Goal: Information Seeking & Learning: Learn about a topic

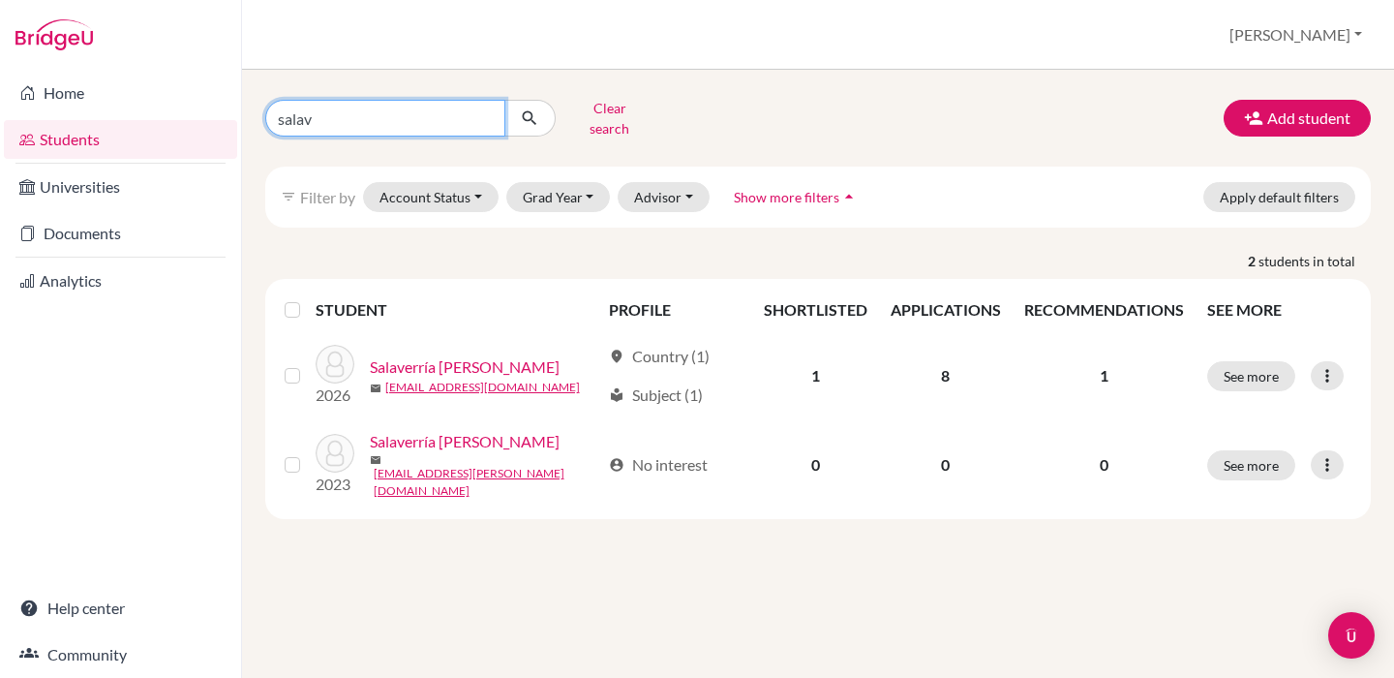
click at [305, 117] on input "salav" at bounding box center [385, 118] width 240 height 37
type input "[DEMOGRAPHIC_DATA]"
click at [530, 111] on button "submit" at bounding box center [529, 118] width 51 height 37
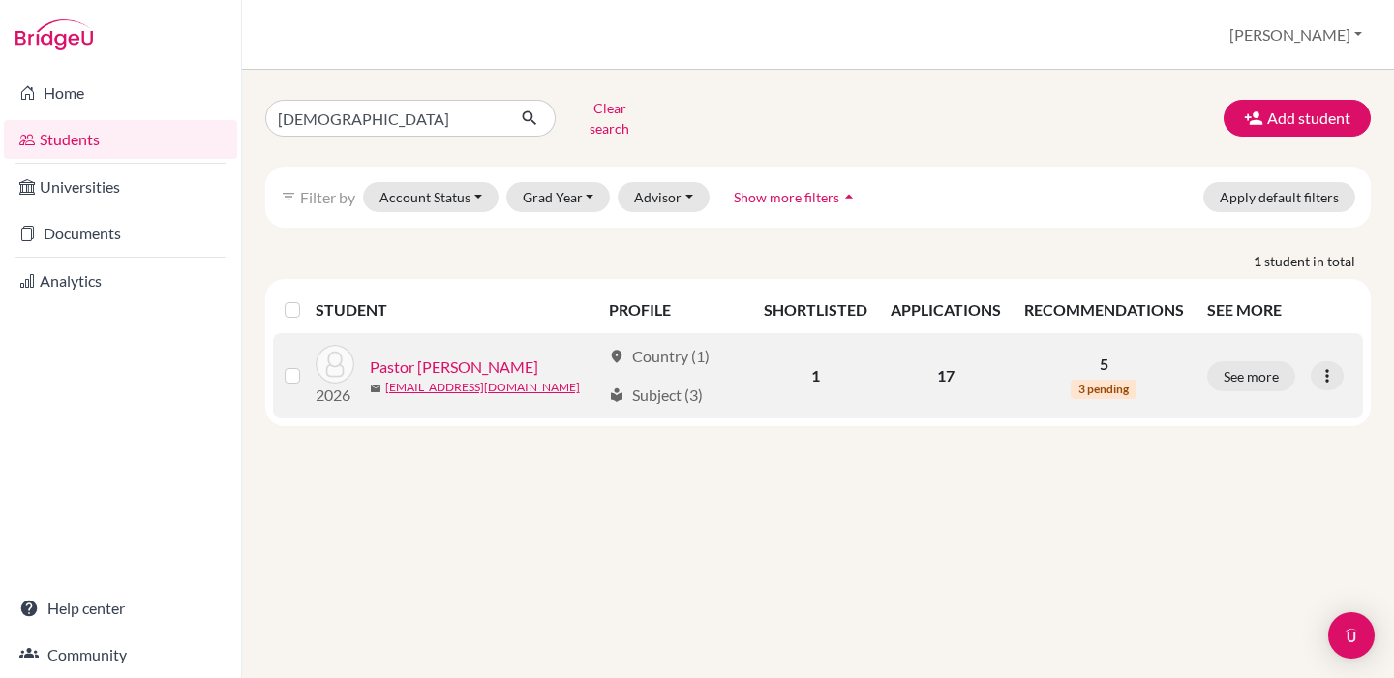
click at [464, 357] on link "Pastor [PERSON_NAME]" at bounding box center [454, 366] width 168 height 23
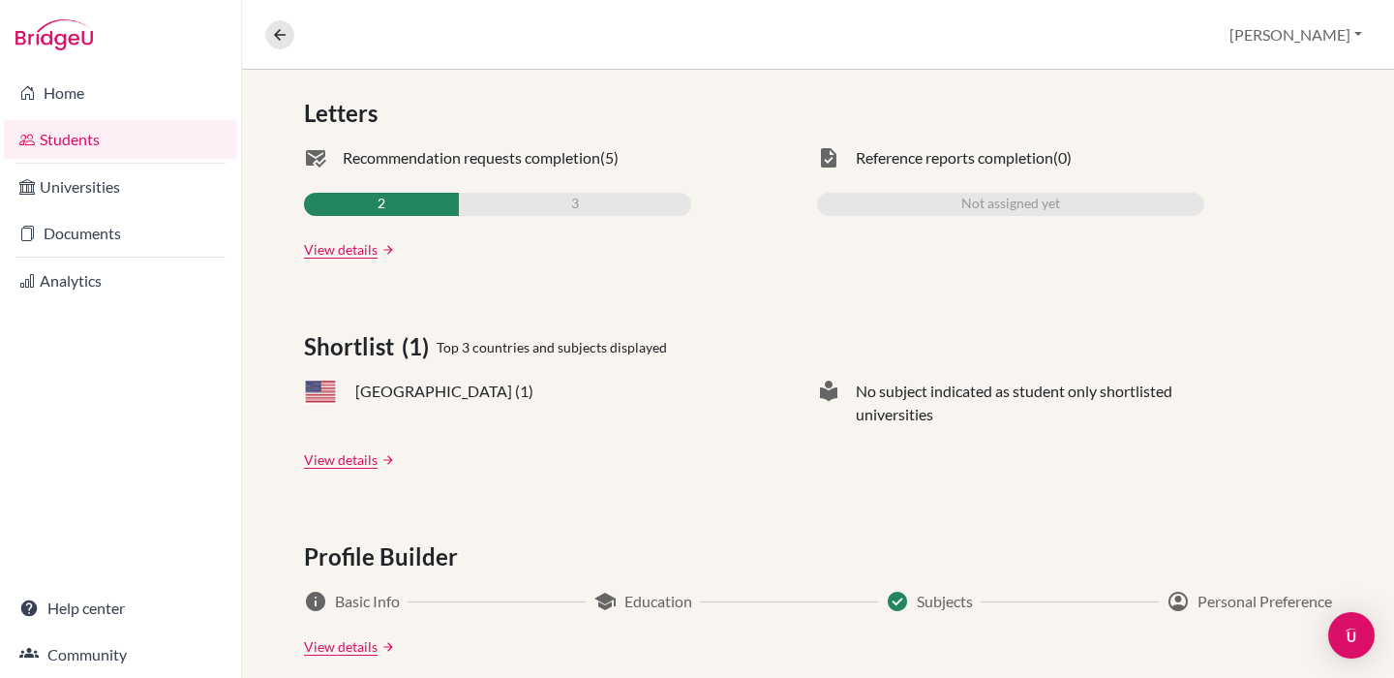
scroll to position [595, 0]
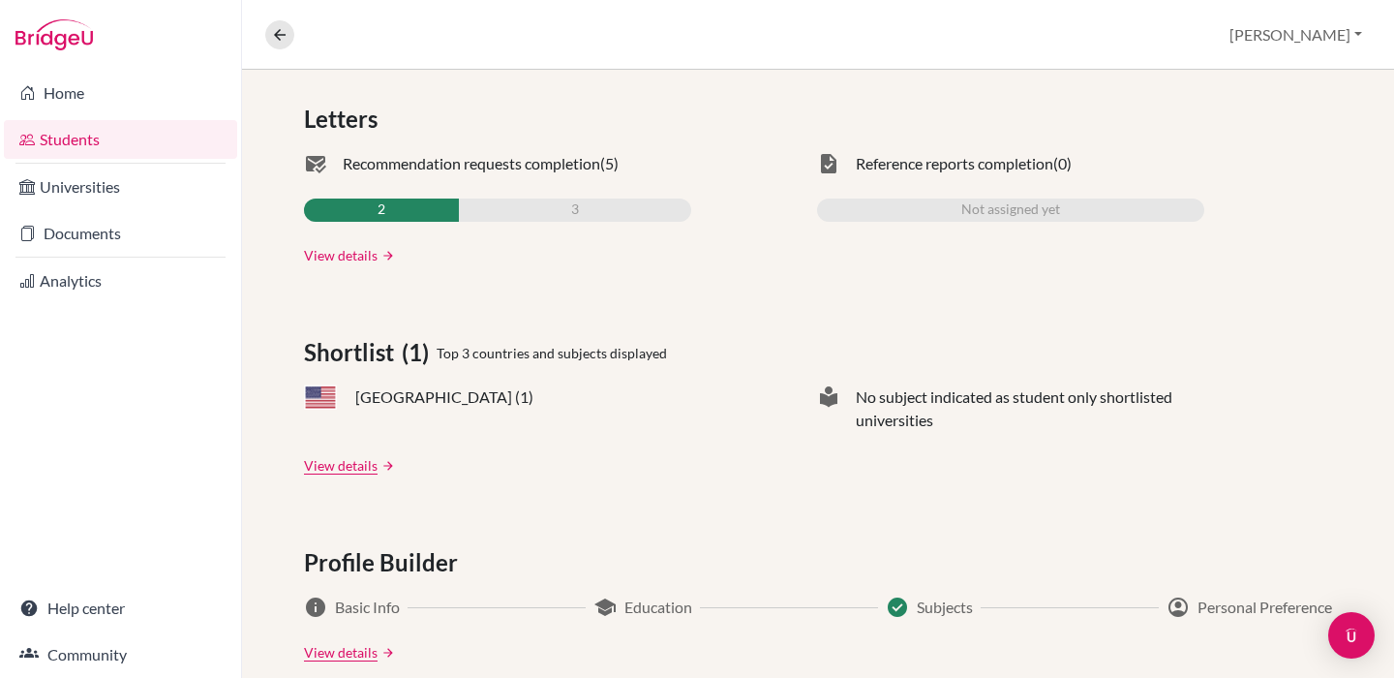
click at [344, 259] on link "View details" at bounding box center [341, 255] width 74 height 20
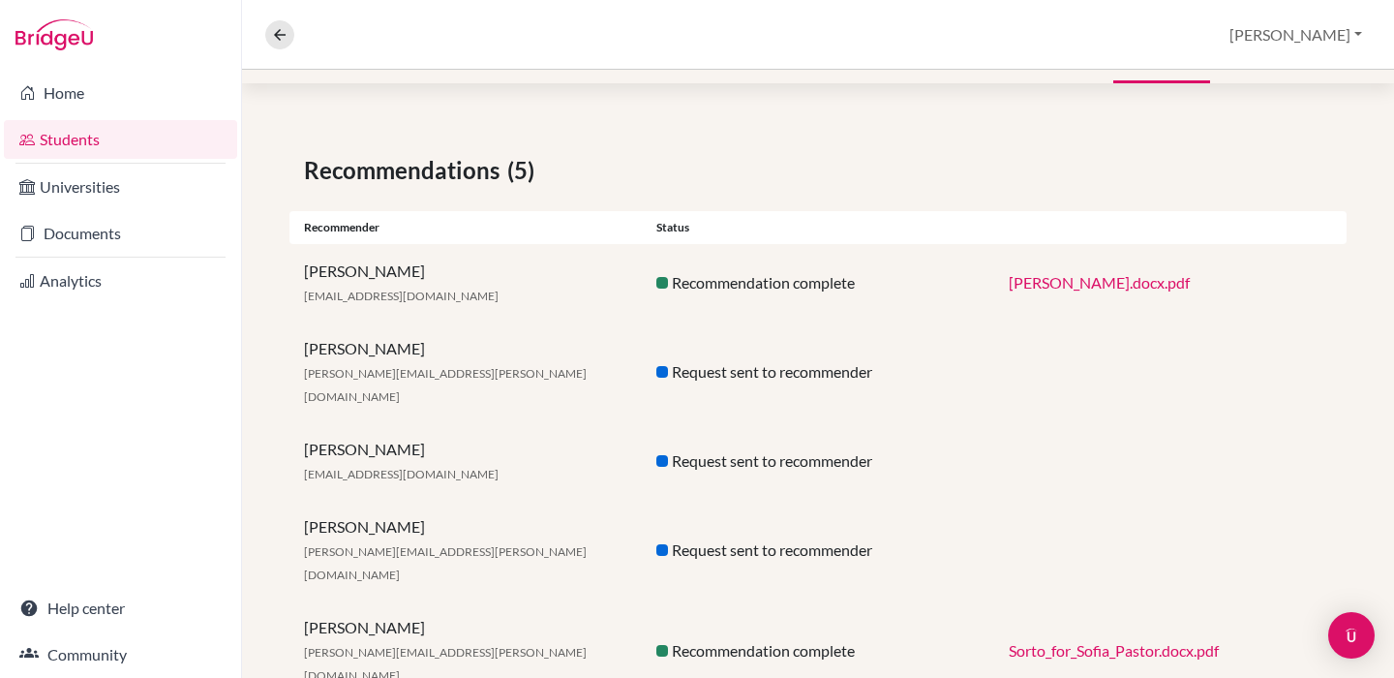
scroll to position [8, 0]
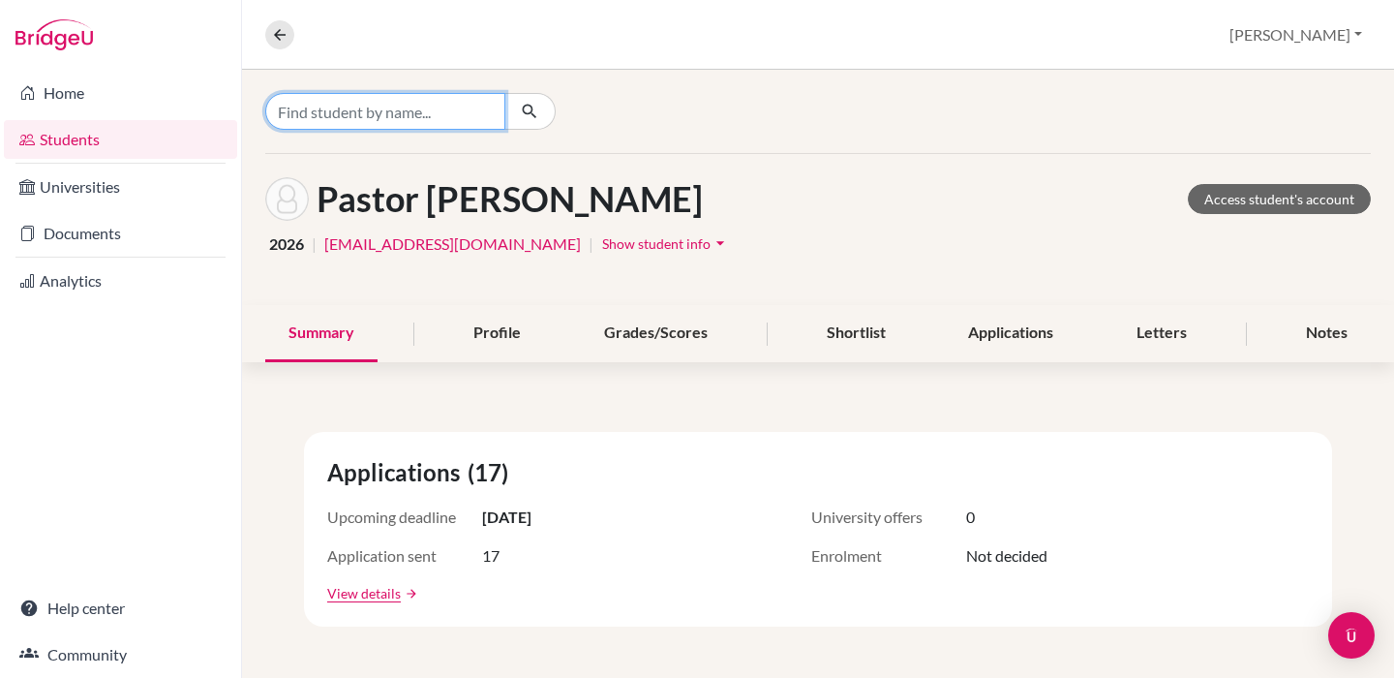
click at [438, 115] on input "Find student by name..." at bounding box center [385, 111] width 240 height 37
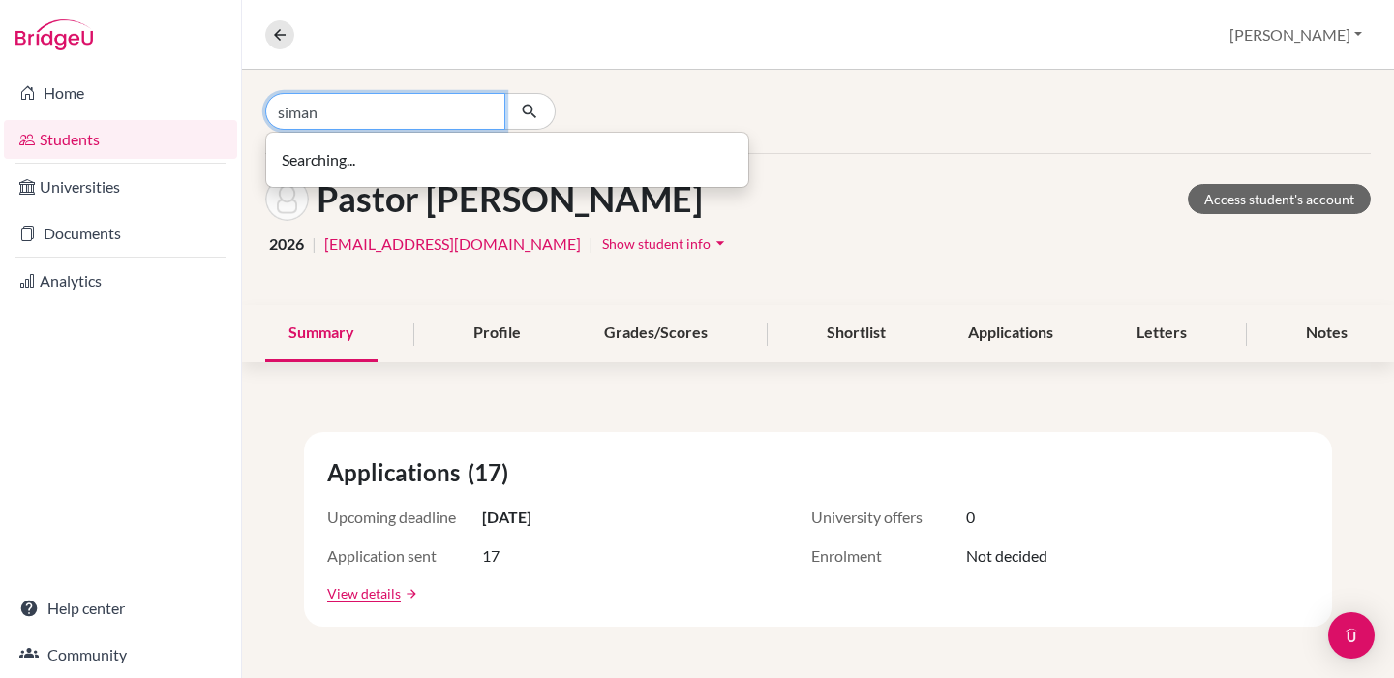
type input "siman"
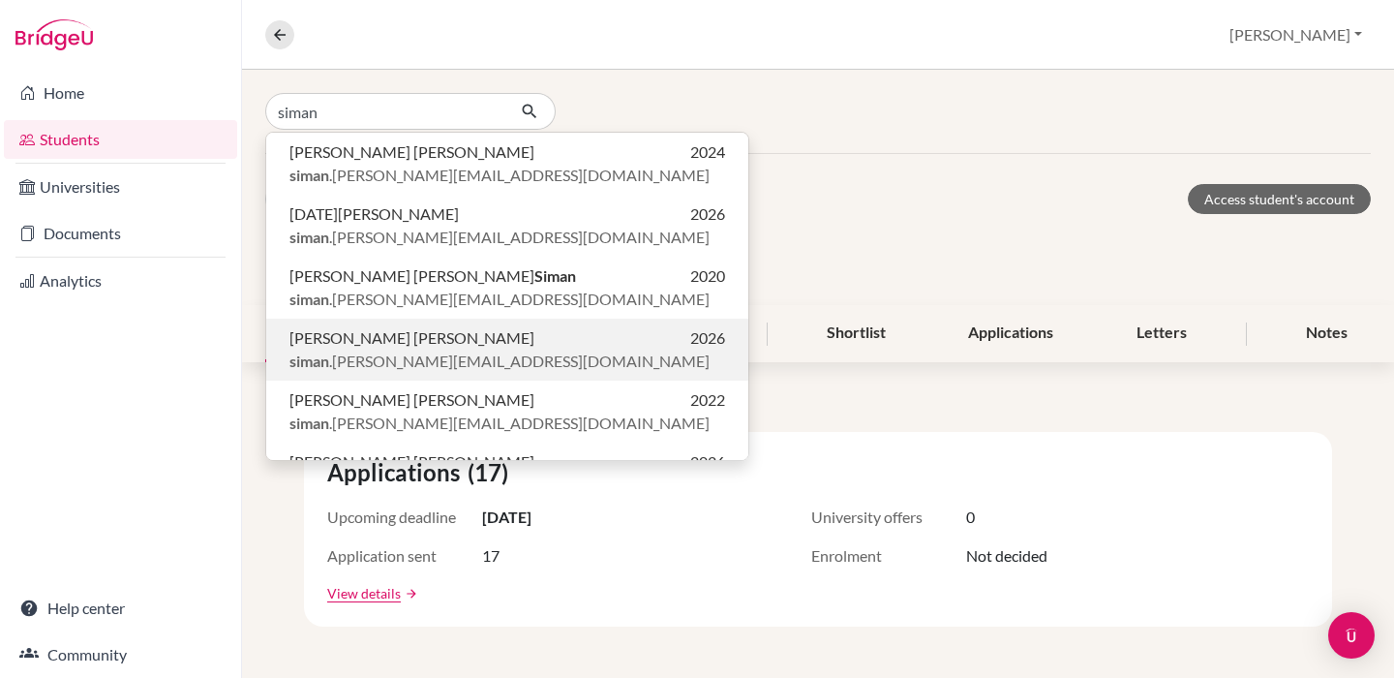
click at [437, 337] on span "[PERSON_NAME] [PERSON_NAME]" at bounding box center [412, 337] width 245 height 23
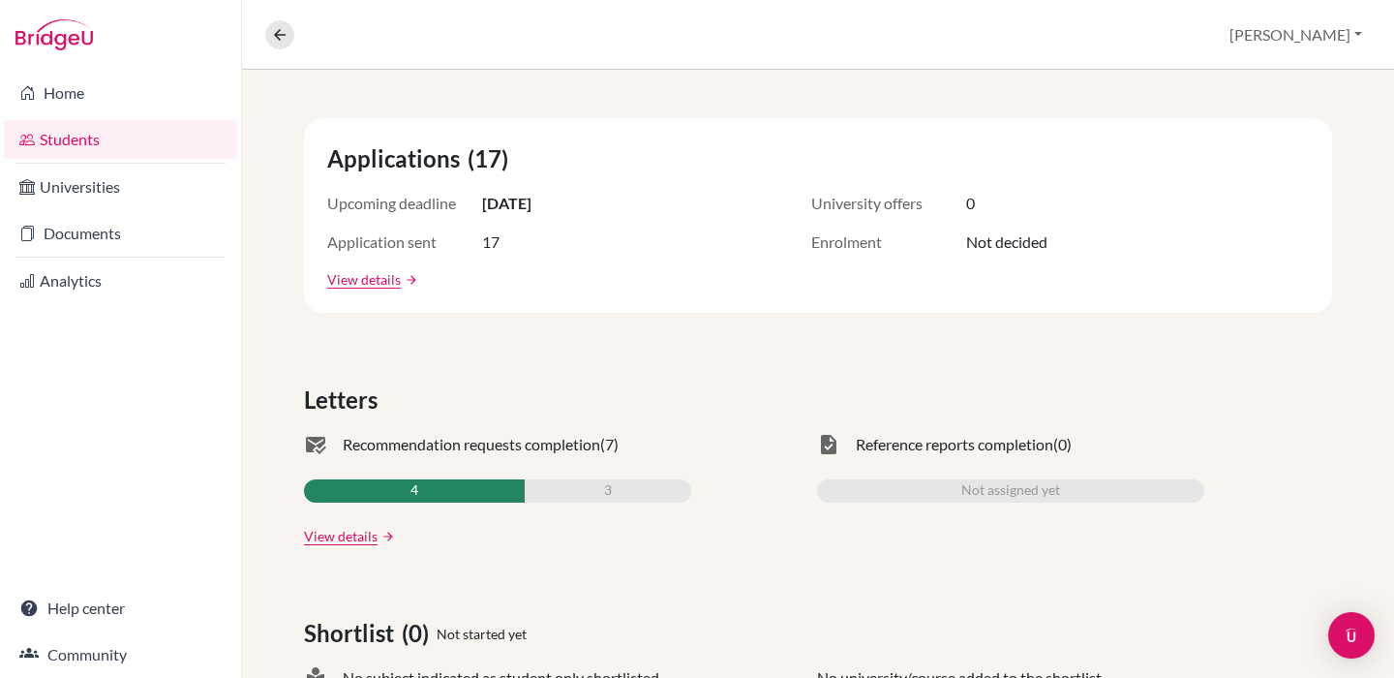
scroll to position [337, 0]
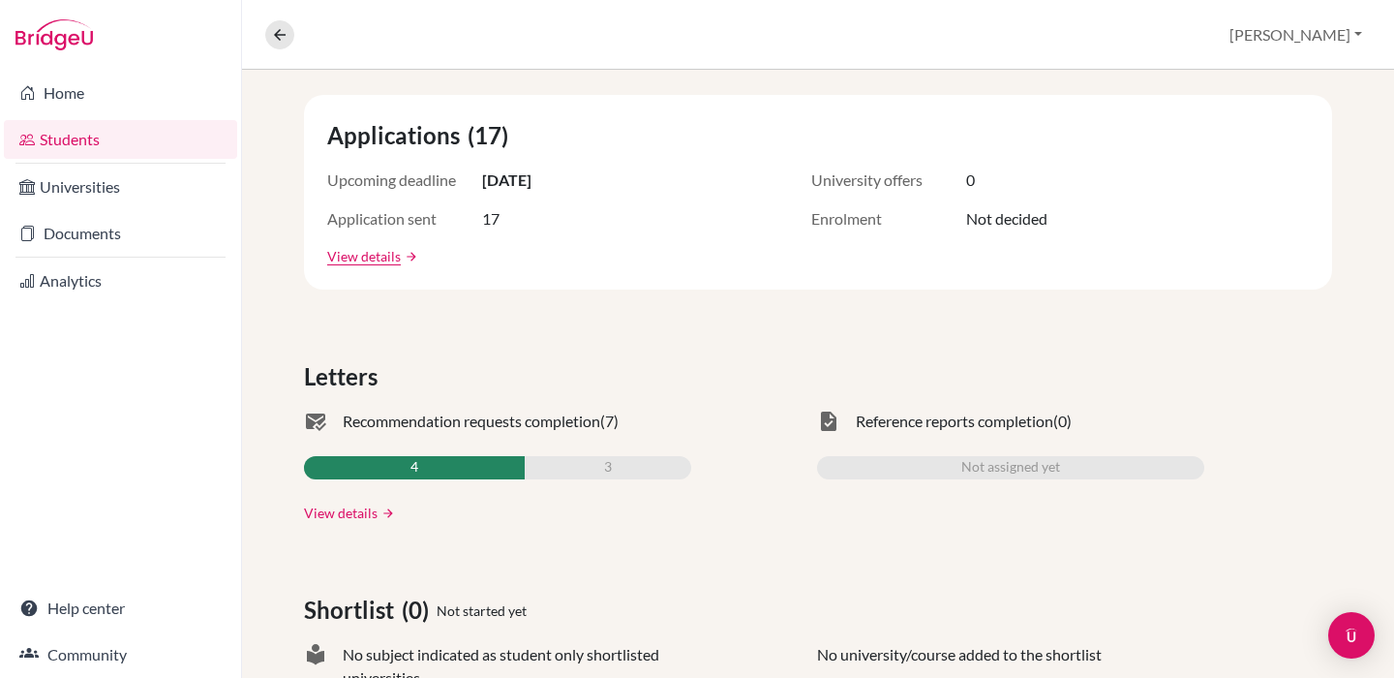
click at [322, 516] on link "View details" at bounding box center [341, 513] width 74 height 20
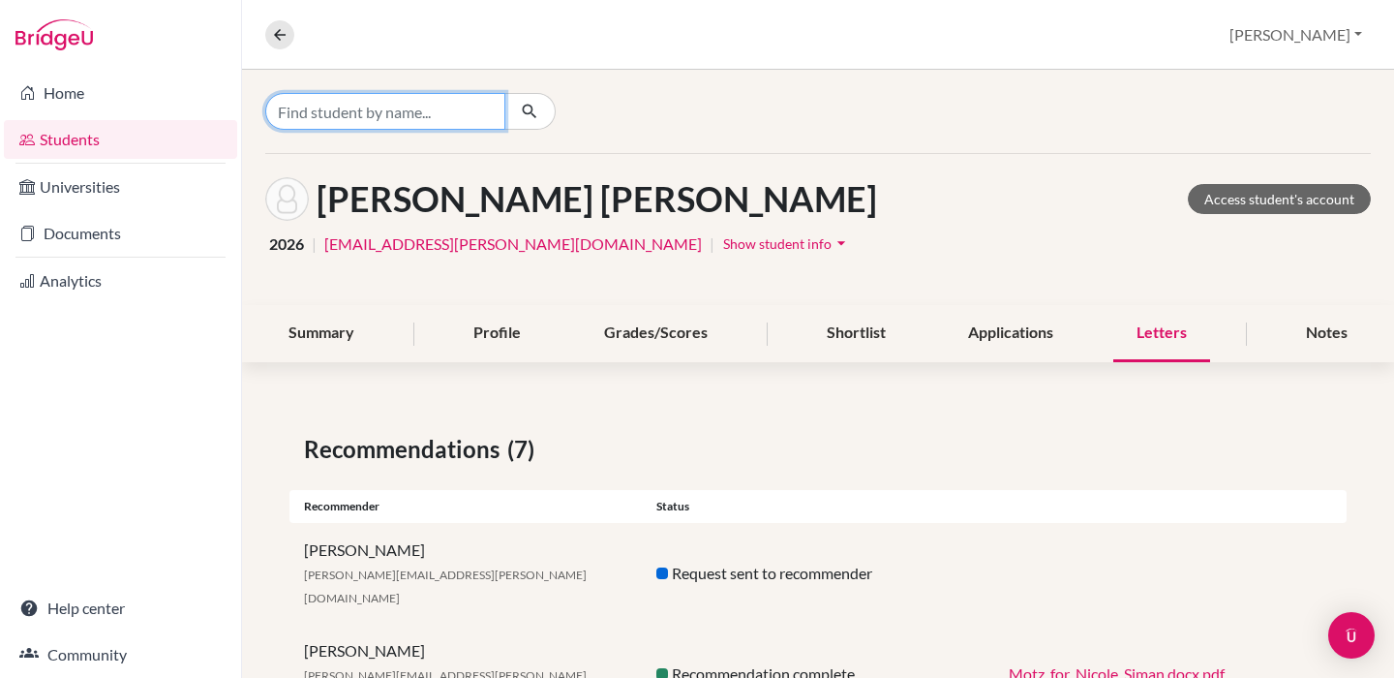
click at [418, 111] on input "Find student by name..." at bounding box center [385, 111] width 240 height 37
drag, startPoint x: 418, startPoint y: 111, endPoint x: 452, endPoint y: 226, distance: 119.2
click at [452, 226] on div "[PERSON_NAME] [PERSON_NAME] Access student's account 2026 | [EMAIL_ADDRESS][PER…" at bounding box center [818, 229] width 1152 height 151
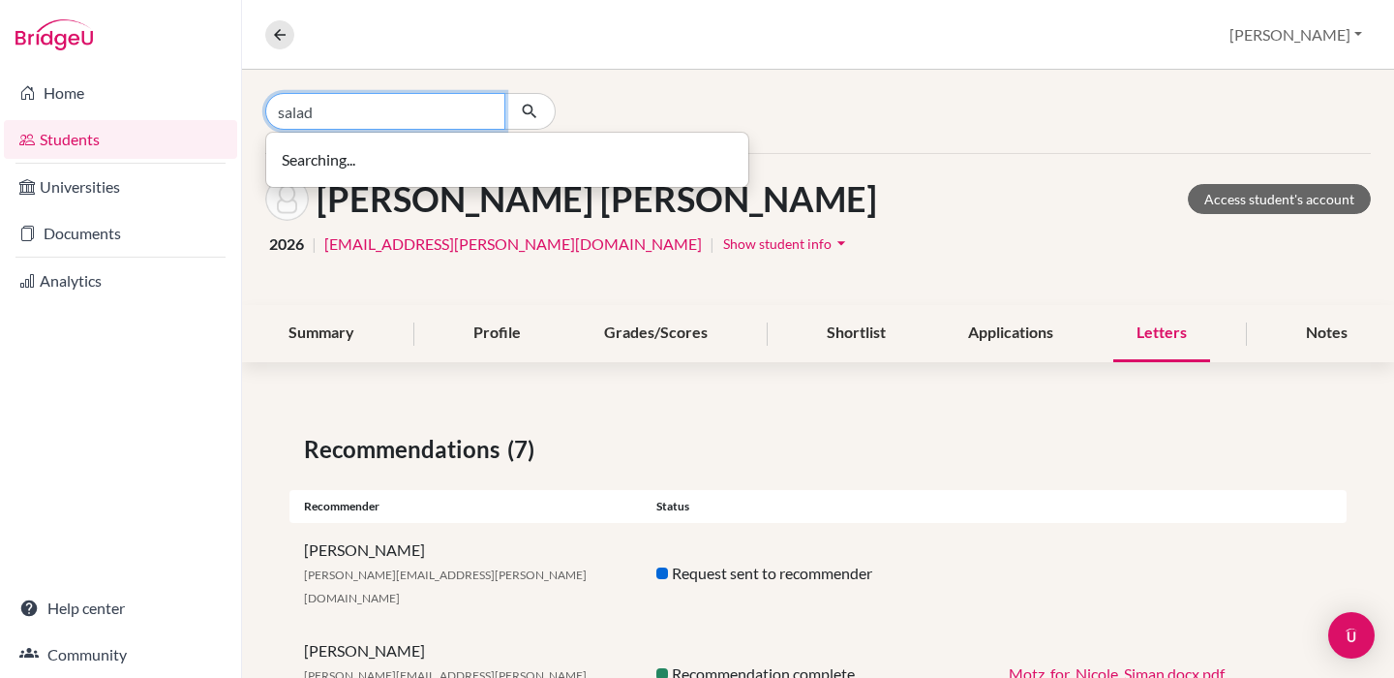
click at [369, 99] on input "salad" at bounding box center [385, 111] width 240 height 37
click at [309, 122] on input "salad" at bounding box center [385, 111] width 240 height 37
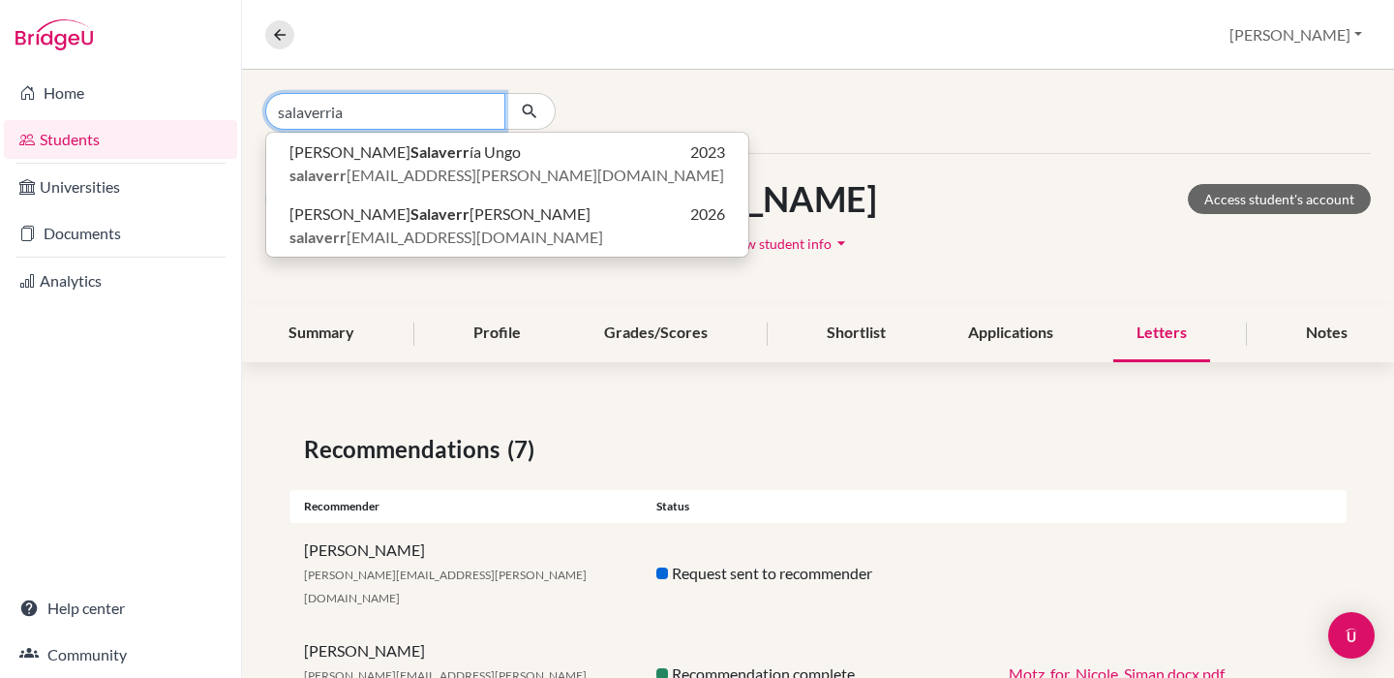
type input "salaverria"
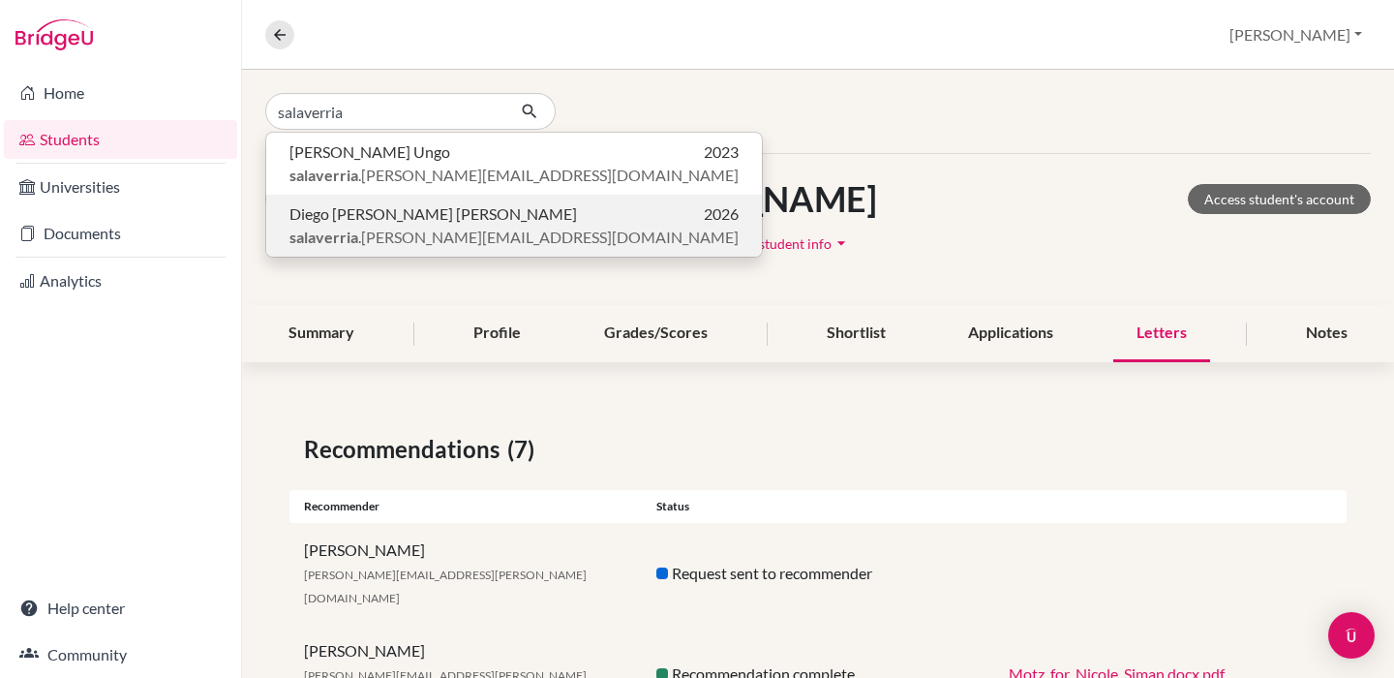
click at [363, 231] on span "salaverria .[PERSON_NAME][EMAIL_ADDRESS][DOMAIN_NAME]" at bounding box center [514, 237] width 449 height 23
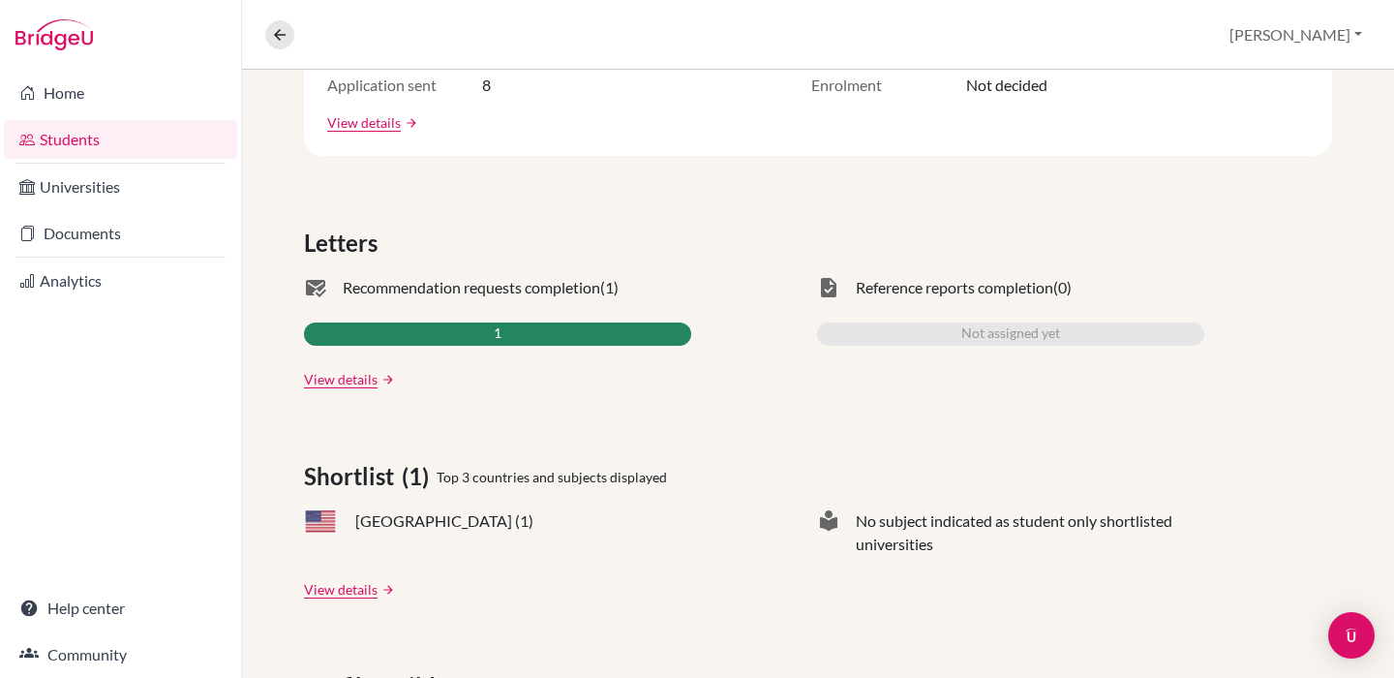
scroll to position [478, 0]
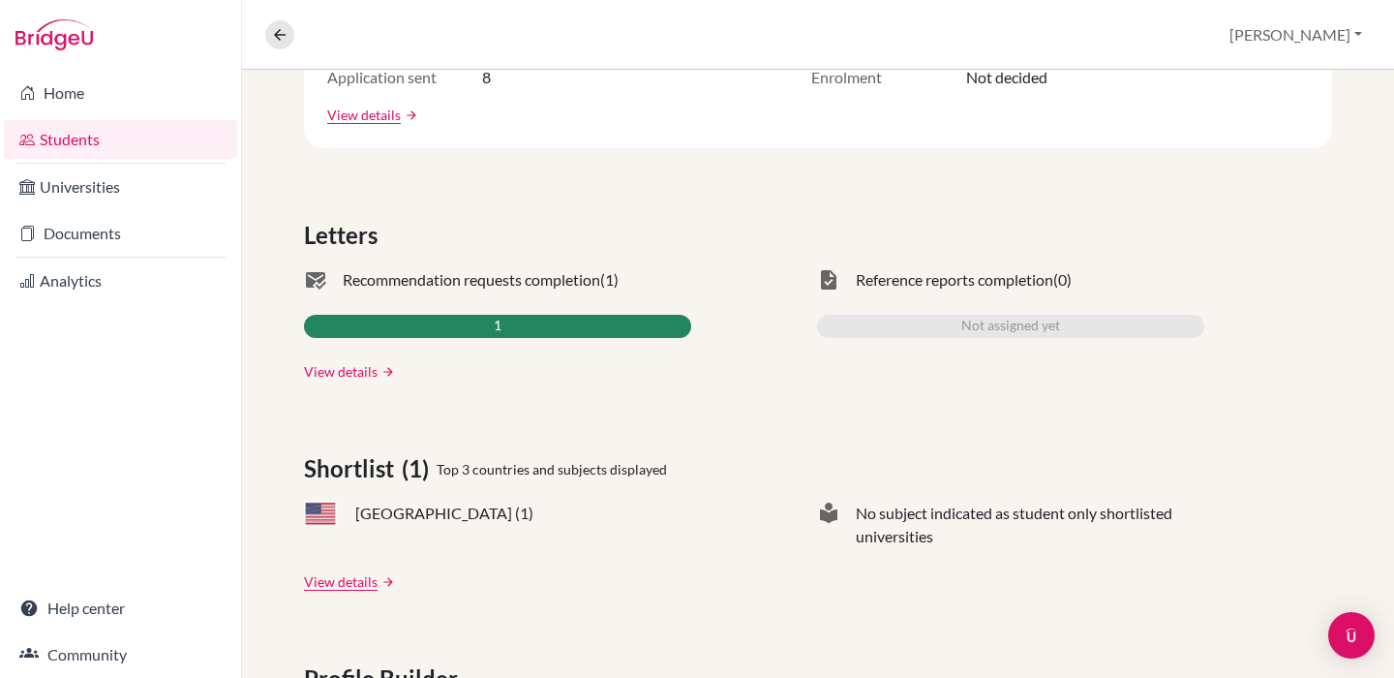
click at [349, 378] on link "View details" at bounding box center [341, 371] width 74 height 20
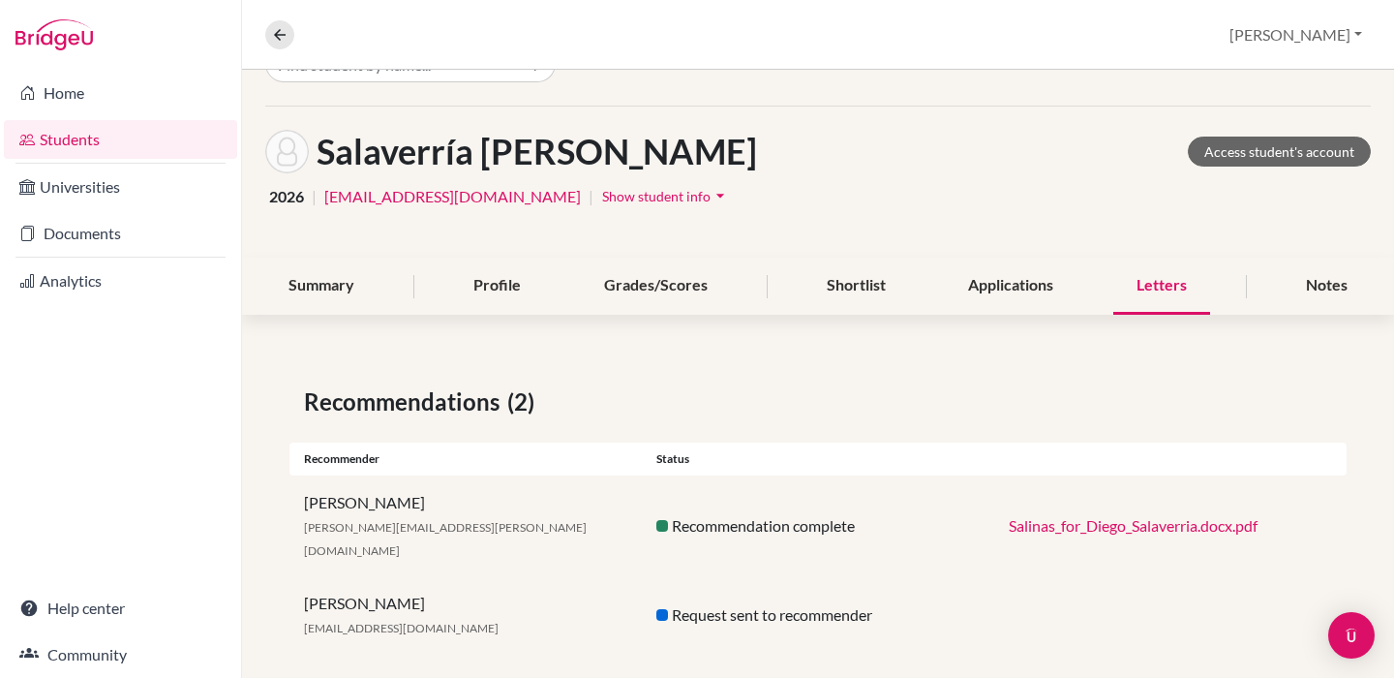
scroll to position [46, 0]
drag, startPoint x: 285, startPoint y: 570, endPoint x: 490, endPoint y: 602, distance: 207.7
click at [490, 602] on div "Recommendations (2) Recommender Status [PERSON_NAME] [PERSON_NAME][EMAIL_ADDRES…" at bounding box center [818, 520] width 1152 height 362
click at [594, 622] on div "[PERSON_NAME] lin [EMAIL_ADDRESS][DOMAIN_NAME] Request sent to recommender" at bounding box center [818, 615] width 1057 height 77
